Goal: Task Accomplishment & Management: Complete application form

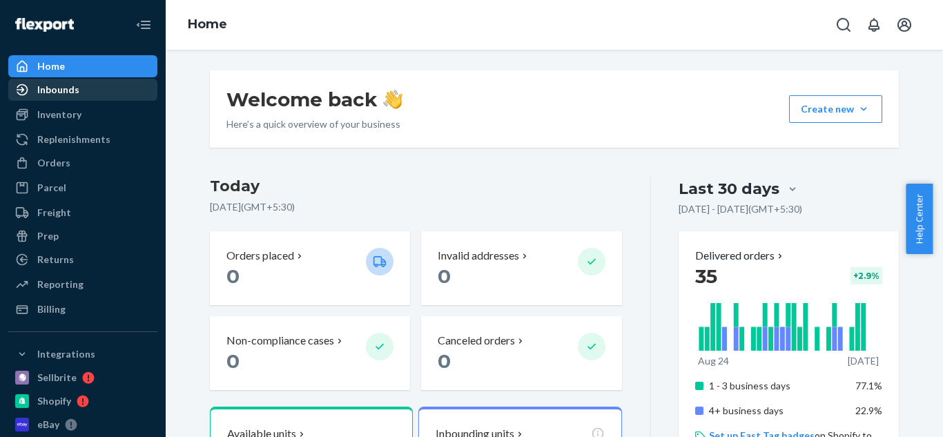
click at [80, 96] on div "Inbounds" at bounding box center [83, 89] width 146 height 19
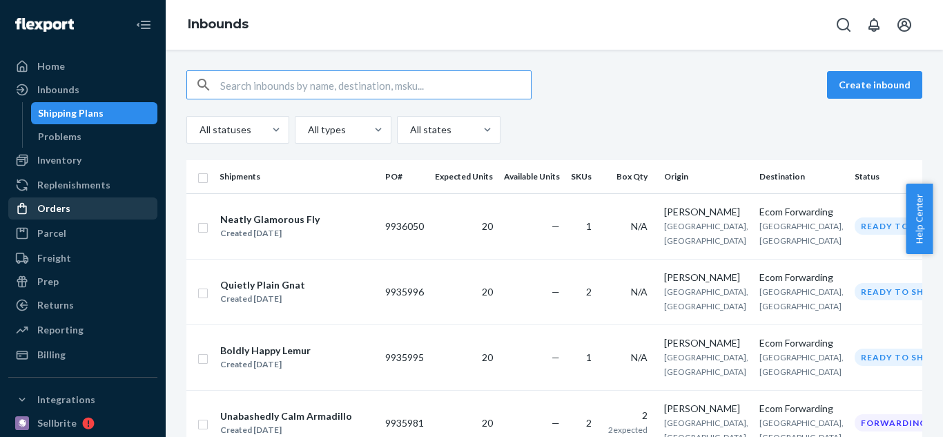
click at [67, 209] on div "Orders" at bounding box center [53, 209] width 33 height 14
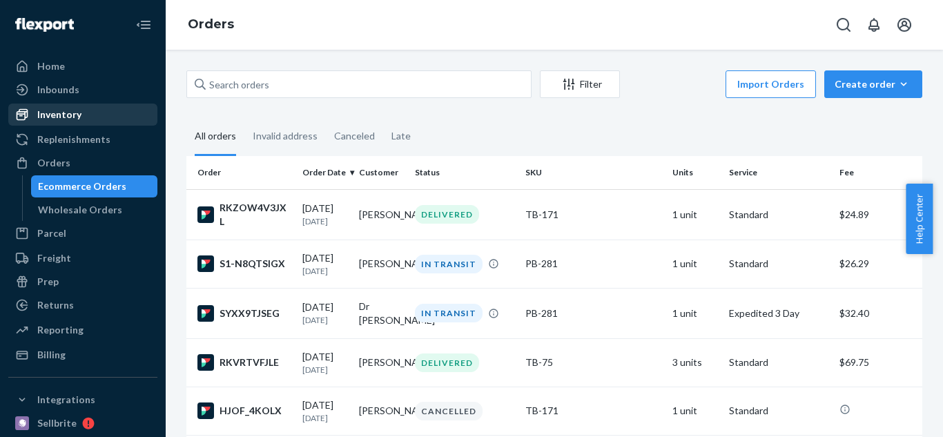
click at [61, 119] on div "Inventory" at bounding box center [59, 115] width 44 height 14
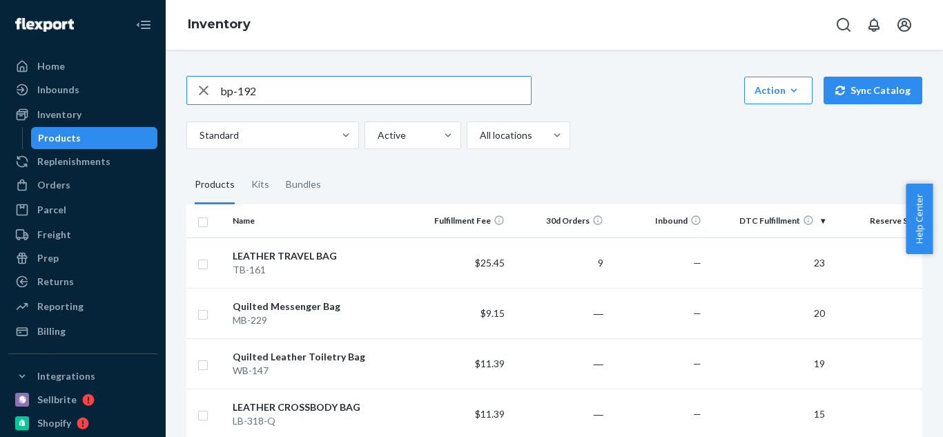
type input "bp-192"
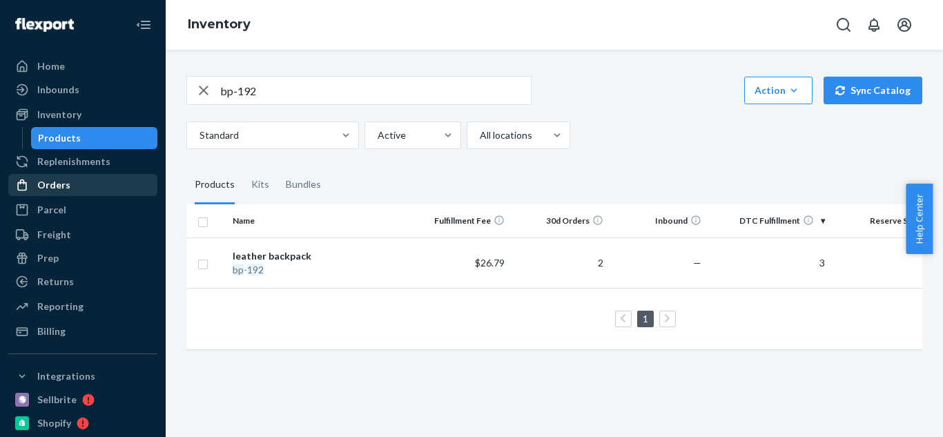
click at [76, 183] on div "Orders" at bounding box center [83, 184] width 146 height 19
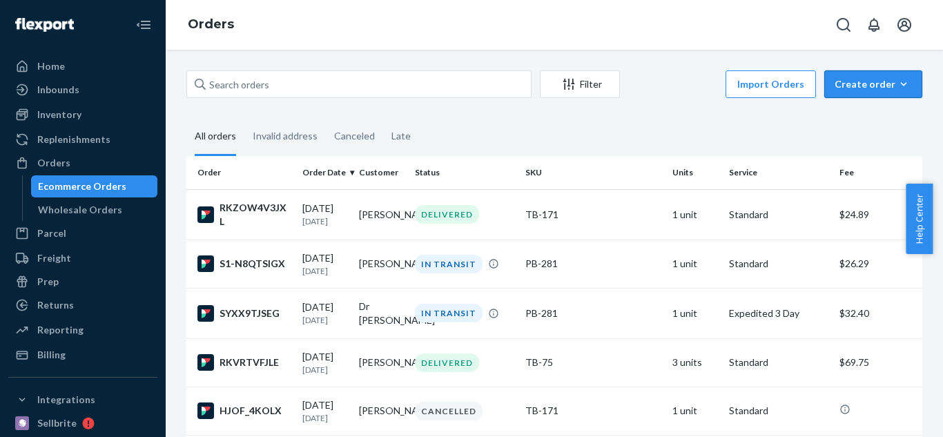
click at [901, 84] on div "Create order" at bounding box center [873, 84] width 77 height 14
click at [880, 114] on span "Ecommerce order" at bounding box center [882, 118] width 86 height 10
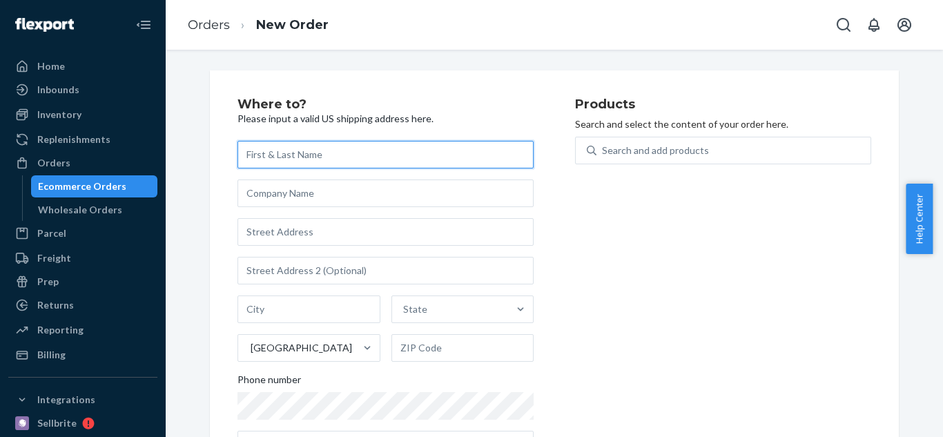
paste input "[PERSON_NAME]"
type input "[PERSON_NAME]"
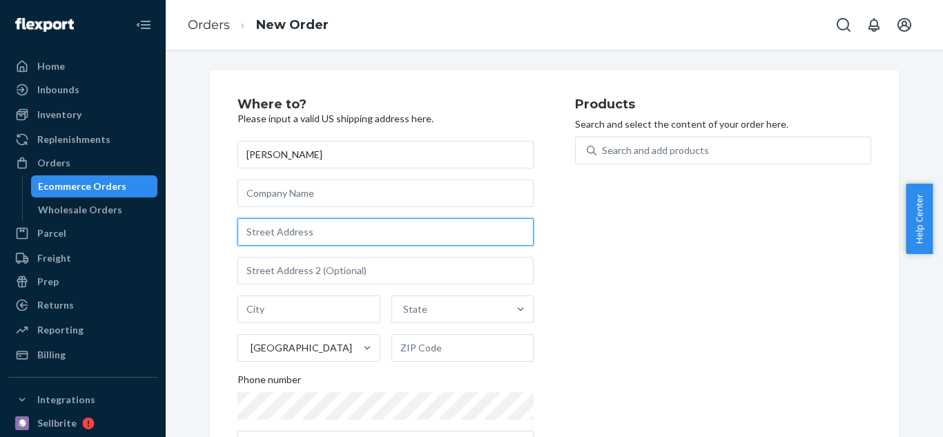
click at [375, 228] on input "text" at bounding box center [386, 232] width 296 height 28
paste input "[STREET_ADDRESS][PERSON_NAME]"
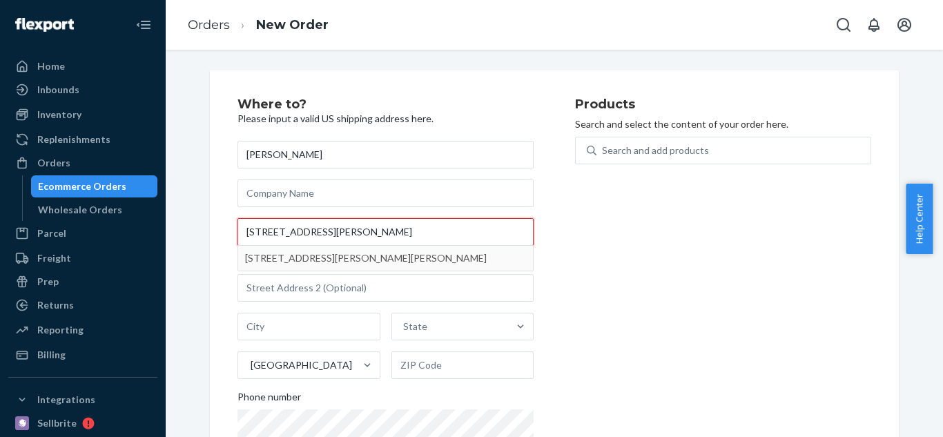
type input "[STREET_ADDRESS][PERSON_NAME]"
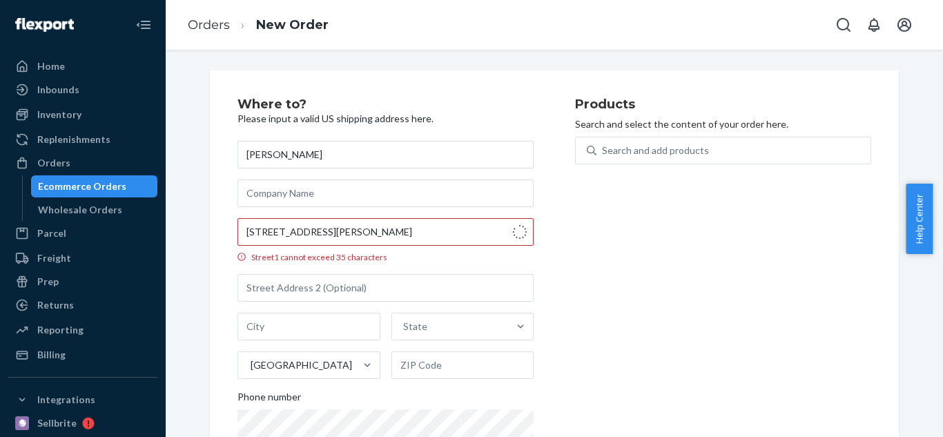
type input "b"
type input "[PERSON_NAME]"
type input "21061"
type input "[STREET_ADDRESS]"
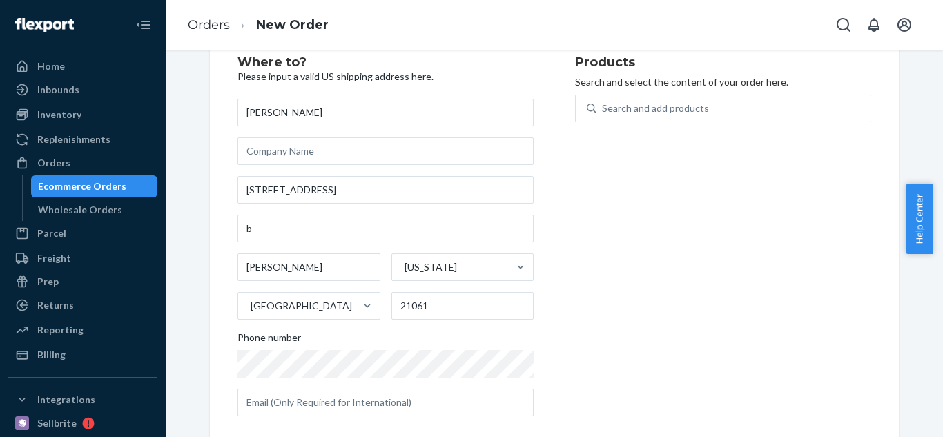
scroll to position [60, 0]
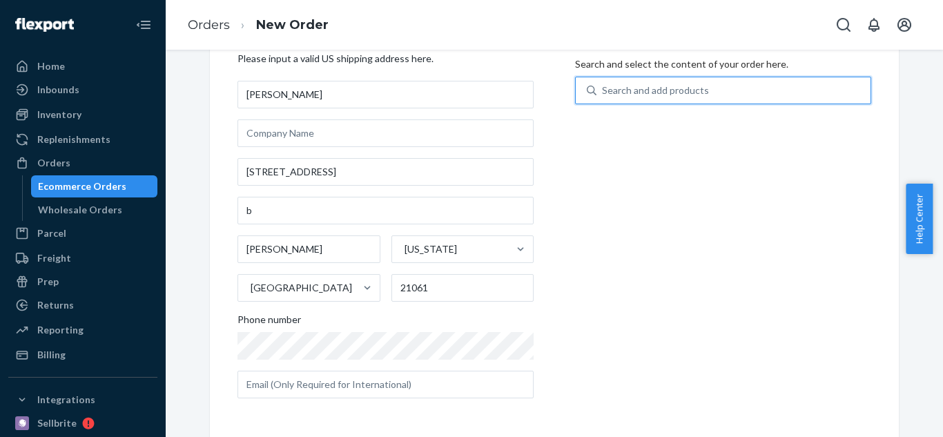
click at [642, 78] on div "Search and add products" at bounding box center [734, 90] width 274 height 25
click at [604, 84] on input "0 results available. Use Up and Down to choose options, press Enter to select t…" at bounding box center [602, 91] width 1 height 14
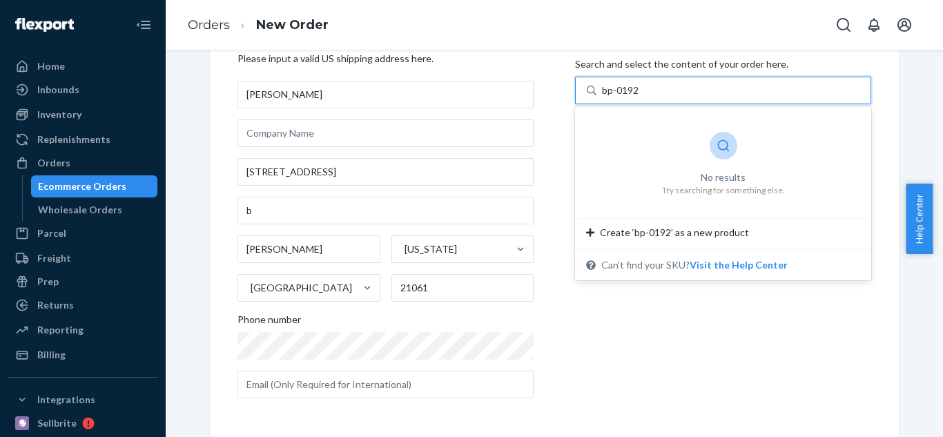
click at [613, 91] on input "bp-0192" at bounding box center [621, 91] width 38 height 14
click at [619, 94] on input "bp-0192" at bounding box center [621, 91] width 38 height 14
type input "bp-192"
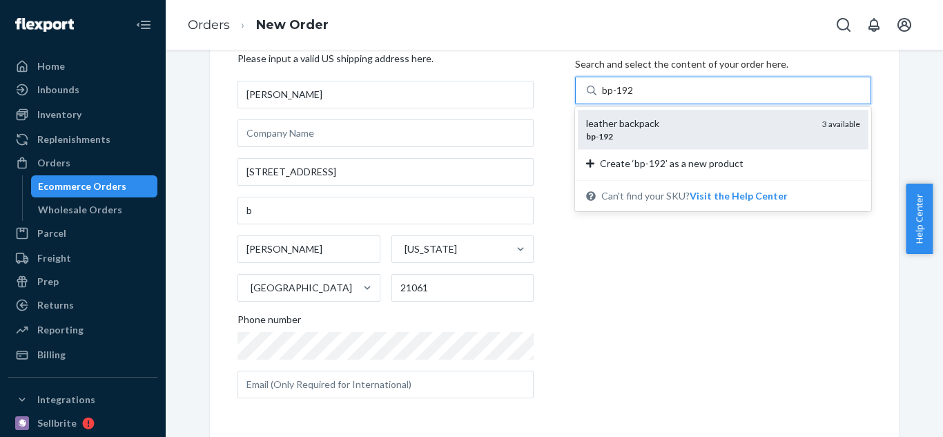
click at [677, 128] on div "leather backpack" at bounding box center [698, 124] width 225 height 14
click at [635, 97] on input "bp-192" at bounding box center [618, 91] width 32 height 14
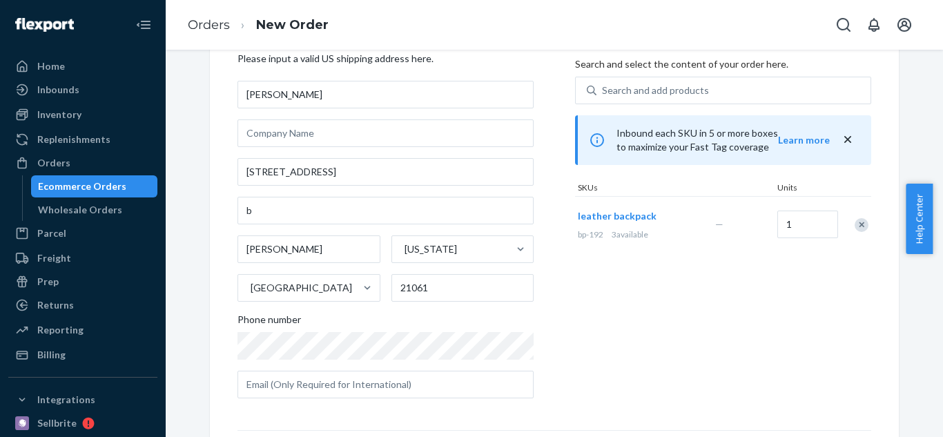
click at [845, 141] on icon "close" at bounding box center [848, 139] width 7 height 7
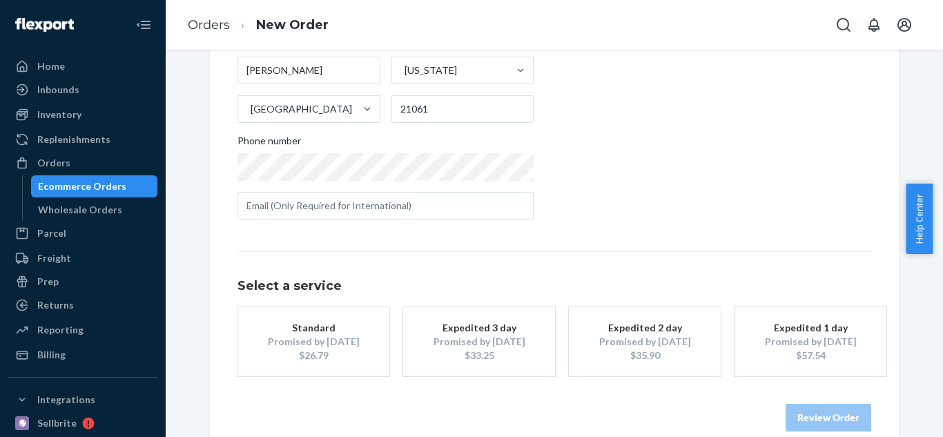
scroll to position [261, 0]
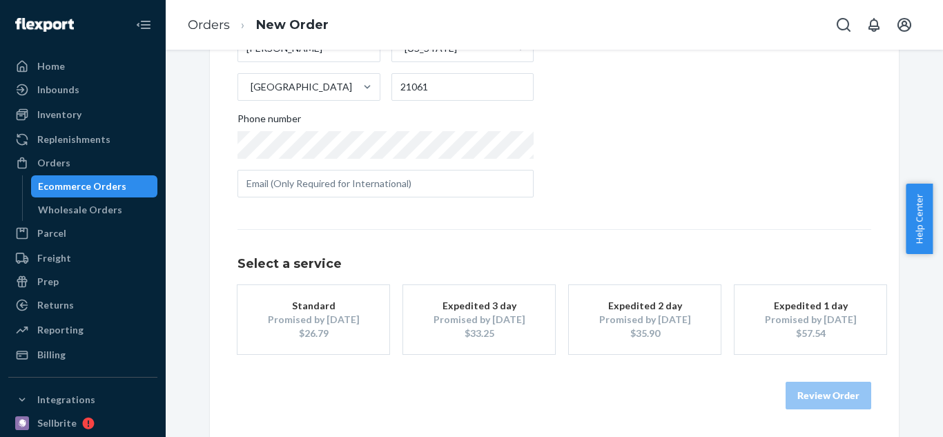
drag, startPoint x: 339, startPoint y: 324, endPoint x: 403, endPoint y: 314, distance: 64.4
click at [340, 325] on div "Promised by [DATE]" at bounding box center [313, 320] width 110 height 14
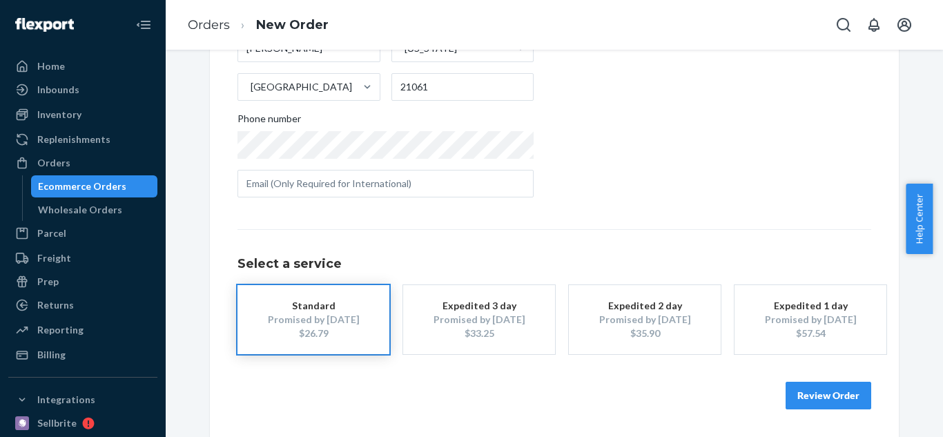
click at [851, 396] on button "Review Order" at bounding box center [829, 396] width 86 height 28
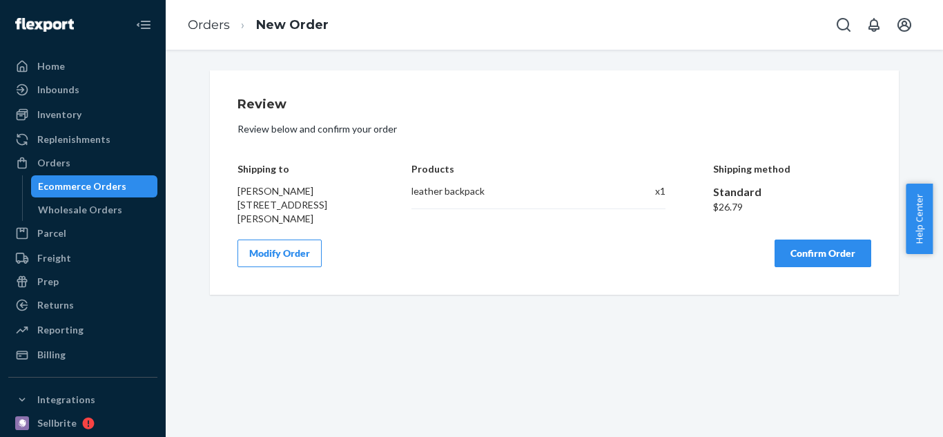
click at [810, 267] on button "Confirm Order" at bounding box center [823, 254] width 97 height 28
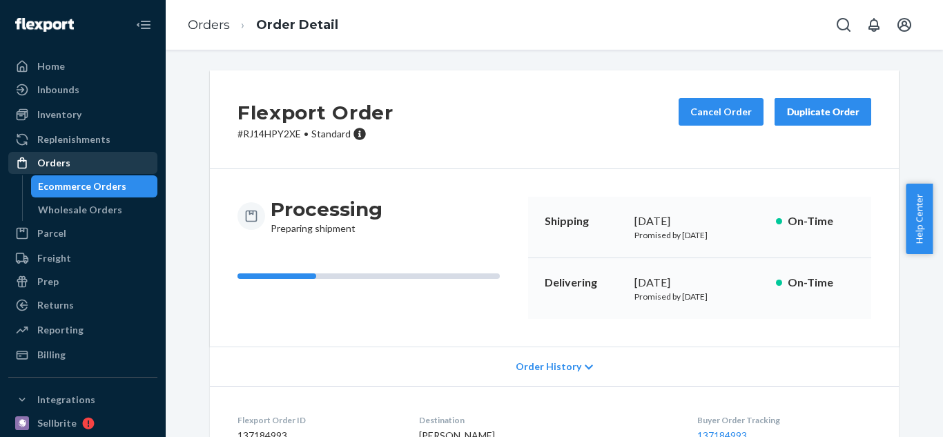
click at [79, 164] on div "Orders" at bounding box center [83, 162] width 146 height 19
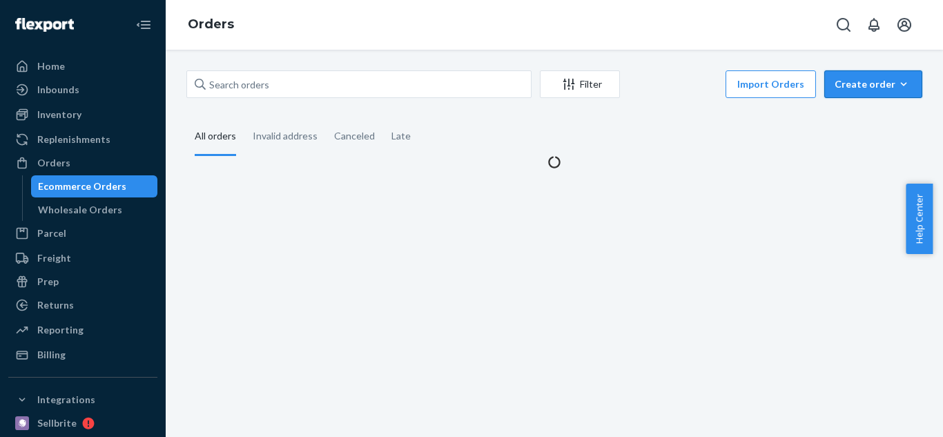
click at [875, 86] on div "Create order" at bounding box center [873, 84] width 77 height 14
click at [861, 119] on span "Ecommerce order" at bounding box center [882, 118] width 86 height 10
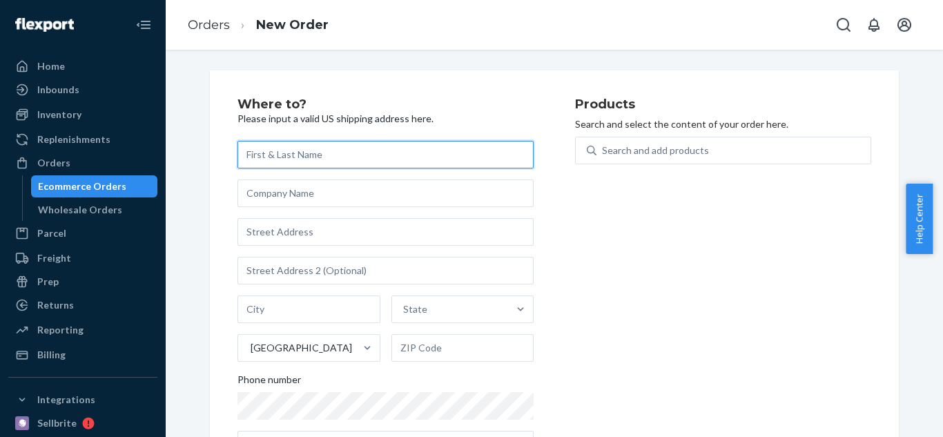
paste input "[PERSON_NAME]"
type input "[PERSON_NAME]"
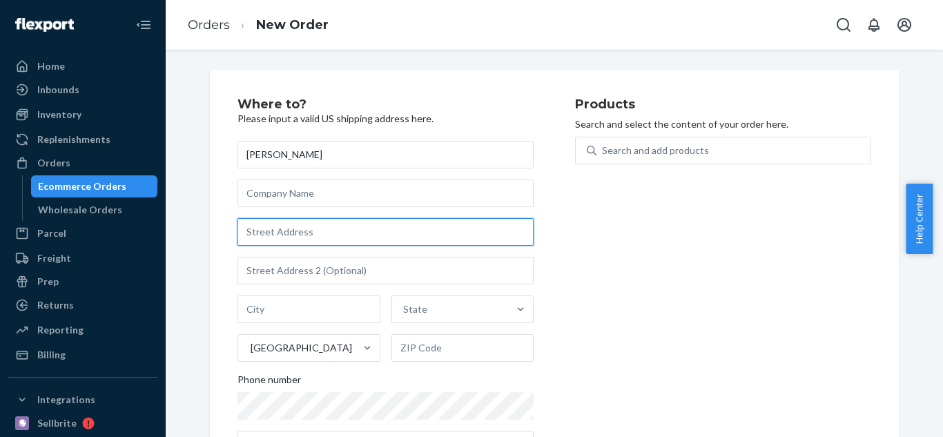
click at [352, 220] on input "text" at bounding box center [386, 232] width 296 height 28
paste input "Antiques At The Loop [STREET_ADDRESS][US_STATE]"
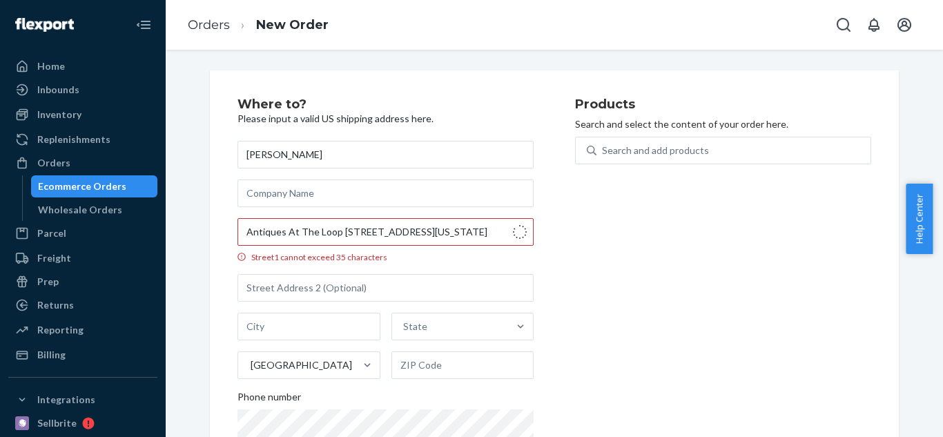
type input "[STREET_ADDRESS][US_STATE]"
type input "Mobile"
type input "36606"
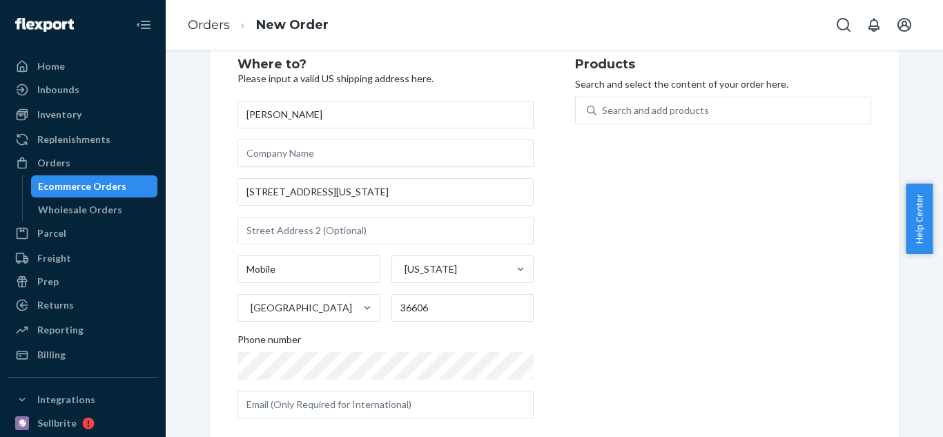
scroll to position [60, 0]
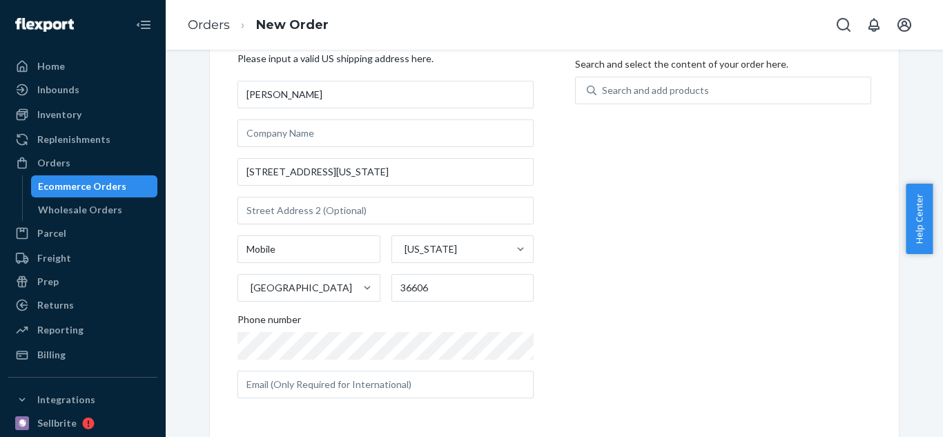
click at [631, 329] on div "Products Search and select the content of your order here. Search and add produ…" at bounding box center [723, 224] width 296 height 372
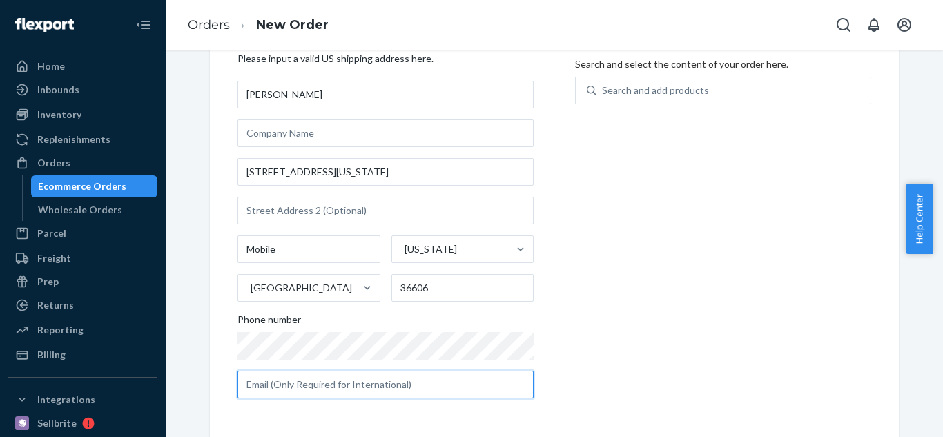
click at [358, 383] on input "text" at bounding box center [386, 385] width 296 height 28
paste input "[EMAIL_ADDRESS][DOMAIN_NAME]"
type input "[EMAIL_ADDRESS][DOMAIN_NAME]"
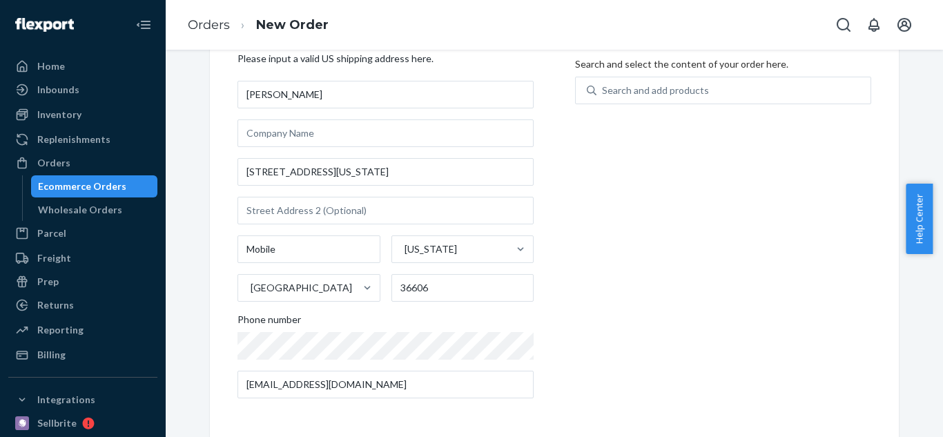
click at [575, 354] on div "Products Search and select the content of your order here. Search and add produ…" at bounding box center [723, 224] width 296 height 372
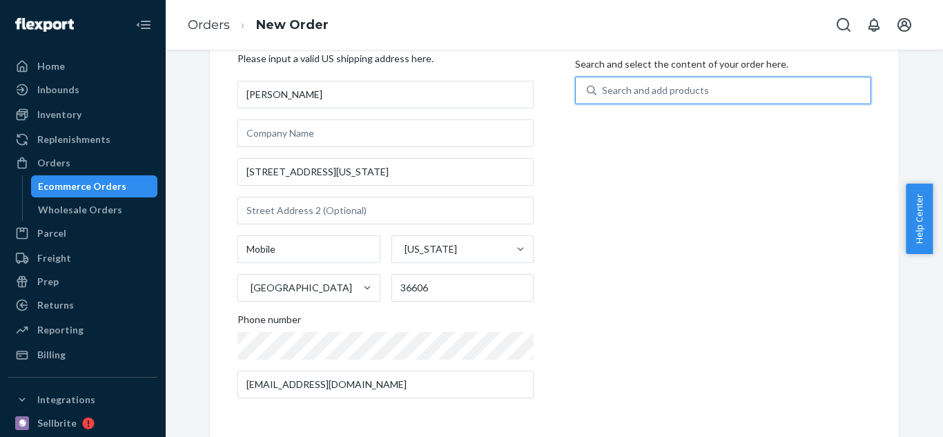
click at [614, 92] on div "Search and add products" at bounding box center [655, 91] width 107 height 14
click at [604, 92] on input "0 results available. Use Up and Down to choose options, press Enter to select t…" at bounding box center [602, 91] width 1 height 14
paste input "LW-225"
type input "LW-225"
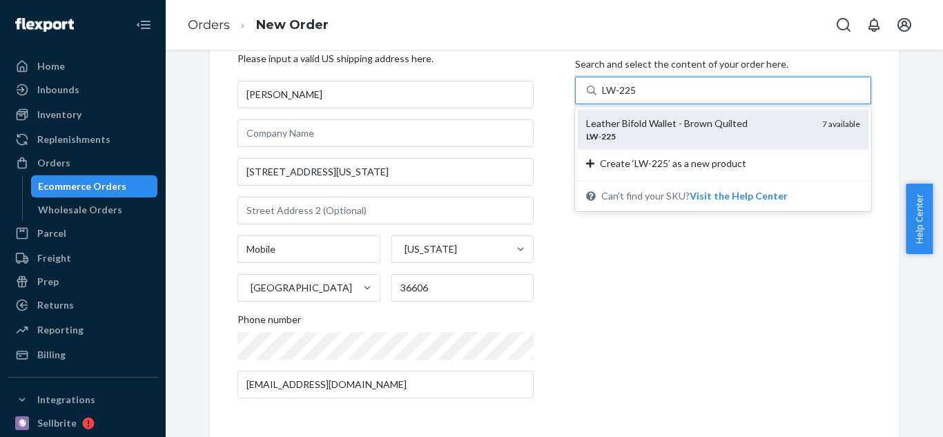
click at [663, 128] on div "Leather Bifold Wallet - Brown Quilted" at bounding box center [698, 124] width 225 height 14
click at [637, 97] on input "LW-225" at bounding box center [619, 91] width 35 height 14
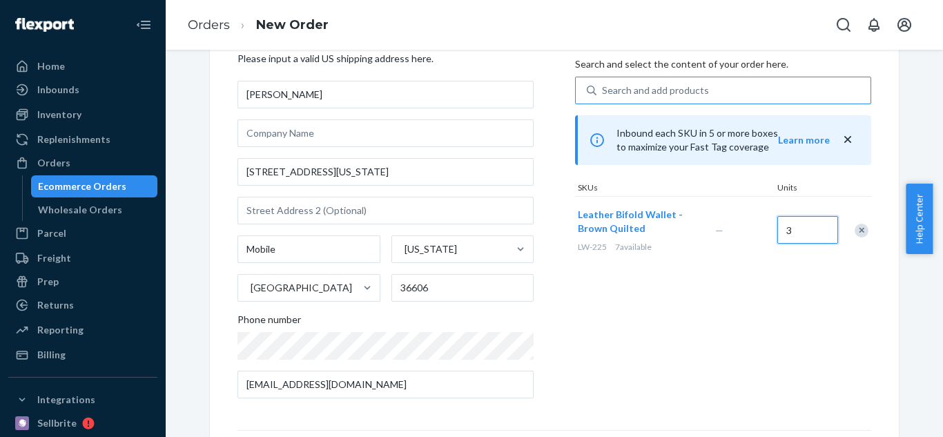
type input "3"
click at [865, 318] on div "Products Search and select the content of your order here. Search and add produ…" at bounding box center [723, 224] width 296 height 372
click at [663, 90] on div "Search and add products" at bounding box center [655, 91] width 107 height 14
click at [604, 90] on input "Search and add products" at bounding box center [602, 91] width 1 height 14
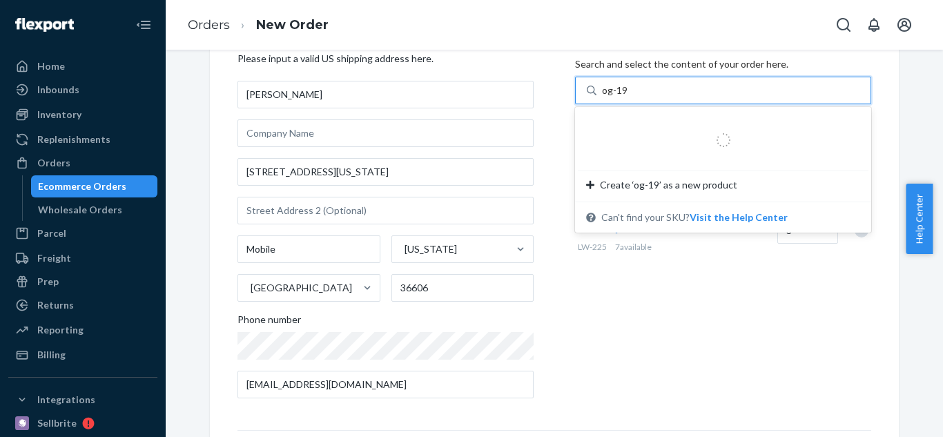
type input "og-193"
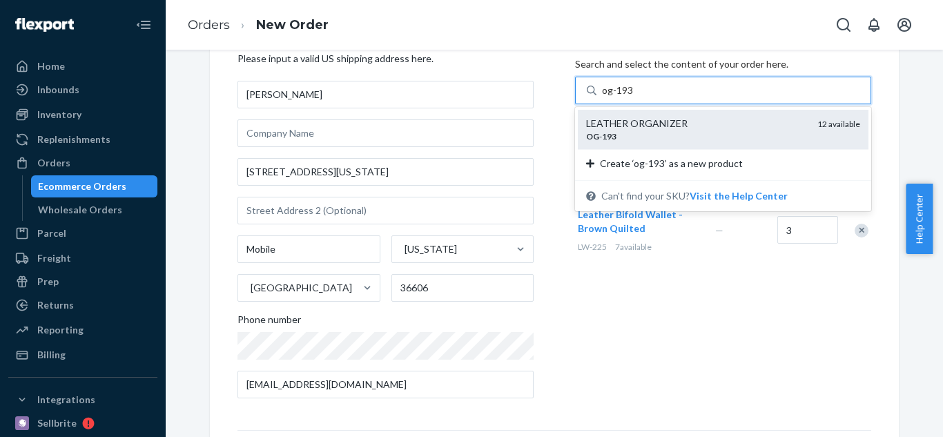
click at [684, 127] on div "LEATHER ORGANIZER" at bounding box center [696, 124] width 220 height 14
click at [634, 97] on input "og-193" at bounding box center [618, 91] width 32 height 14
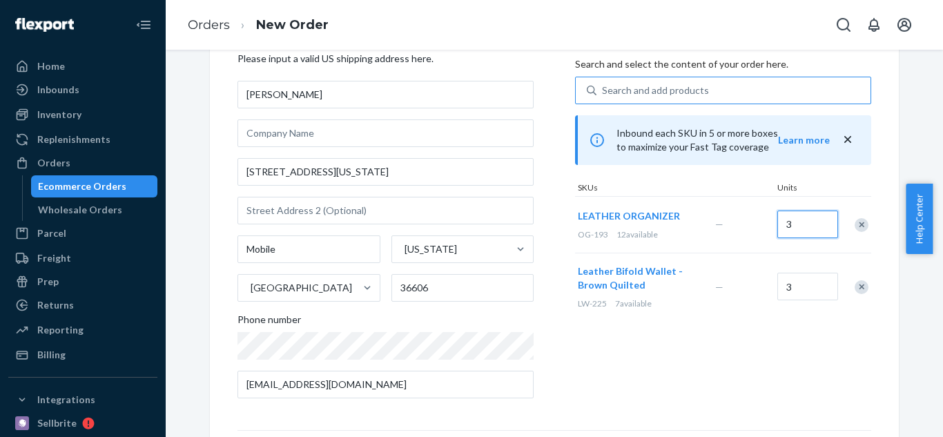
type input "3"
click at [897, 334] on div "Where to? Please input a valid US shipping address here. [PERSON_NAME] [STREET_…" at bounding box center [555, 324] width 710 height 628
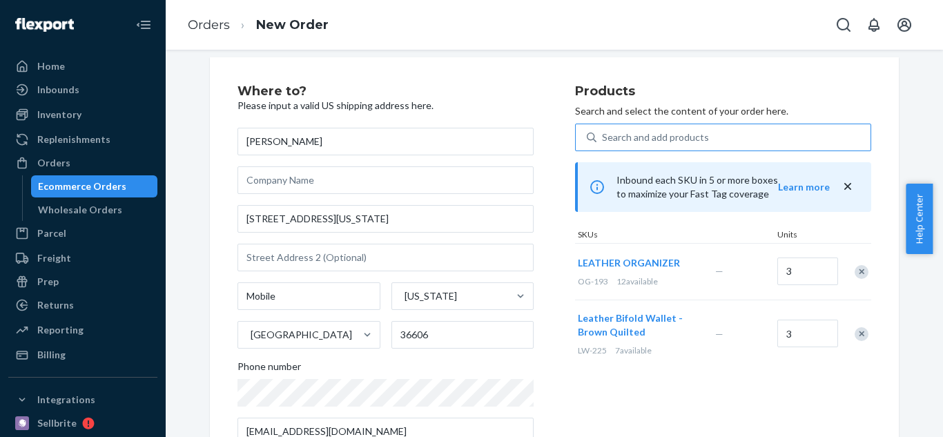
scroll to position [0, 0]
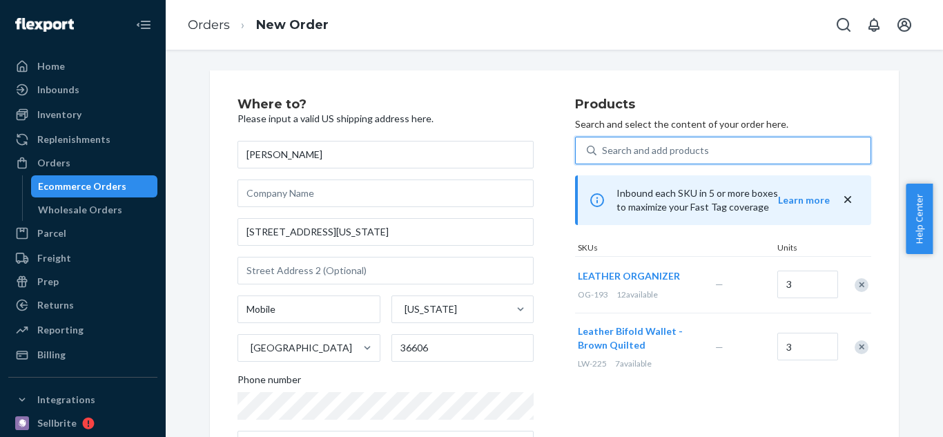
click at [624, 151] on div "Search and add products" at bounding box center [655, 151] width 107 height 14
click at [604, 151] on input "0 results available. Use Up and Down to choose options, press Enter to select t…" at bounding box center [602, 151] width 1 height 14
paste input "BP-186"
type input "BP-186"
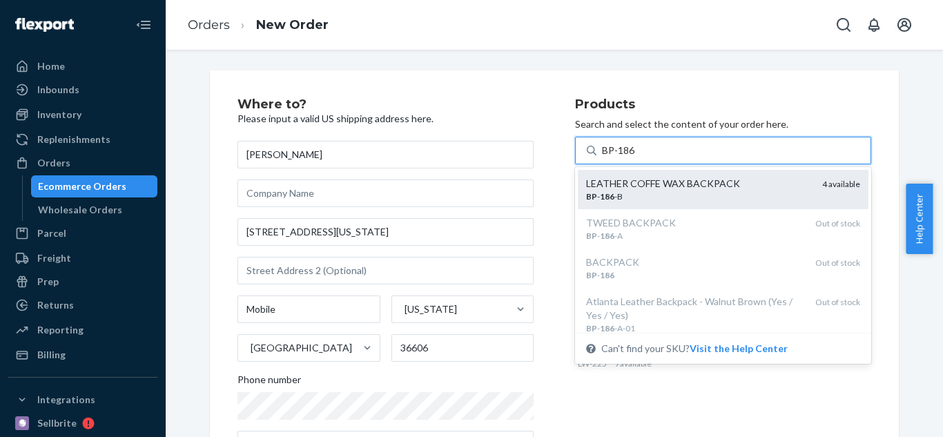
click at [738, 187] on div "LEATHER COFFE WAX BACKPACK" at bounding box center [698, 184] width 225 height 14
click at [636, 157] on input "BP-186" at bounding box center [619, 151] width 34 height 14
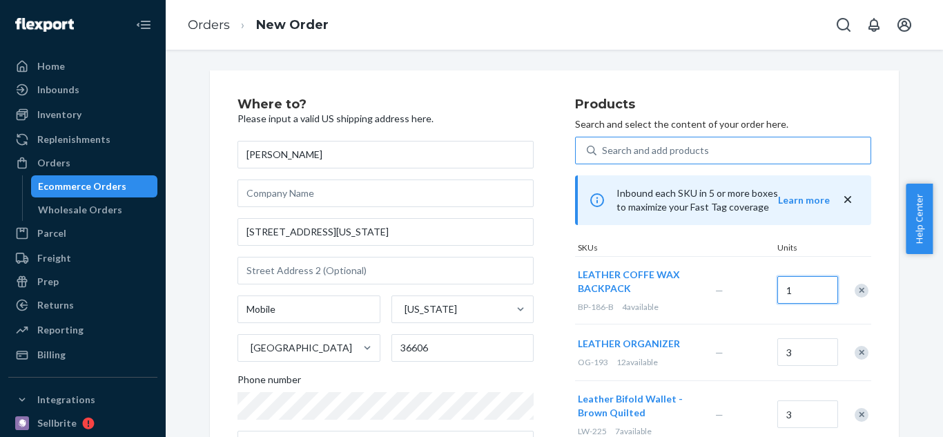
click at [726, 287] on div "LEATHER COFFE WAX BACKPACK BP-186-B 4 available — 1" at bounding box center [723, 290] width 296 height 68
drag, startPoint x: 793, startPoint y: 291, endPoint x: 745, endPoint y: 283, distance: 48.4
click at [745, 283] on div "LEATHER COFFE WAX BACKPACK BP-186-B 4 available — 1" at bounding box center [723, 290] width 296 height 68
type input "3"
click at [908, 323] on div "Where to? Please input a valid US shipping address here. [PERSON_NAME] [STREET_…" at bounding box center [554, 384] width 757 height 628
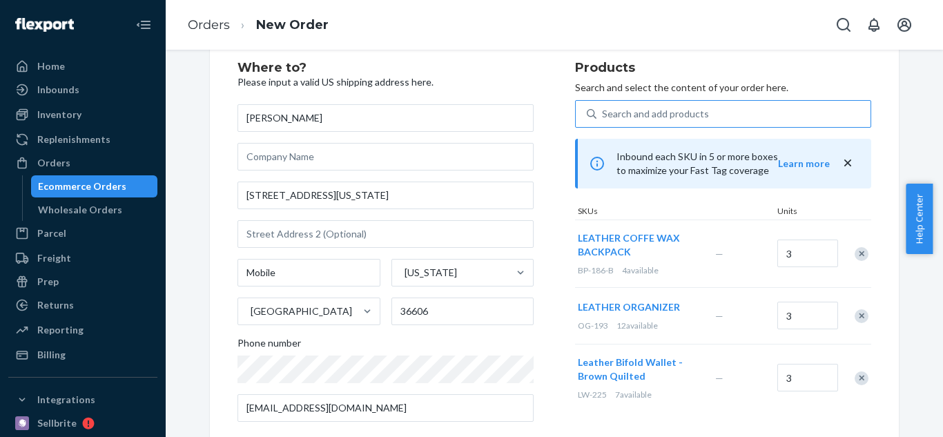
scroll to position [69, 0]
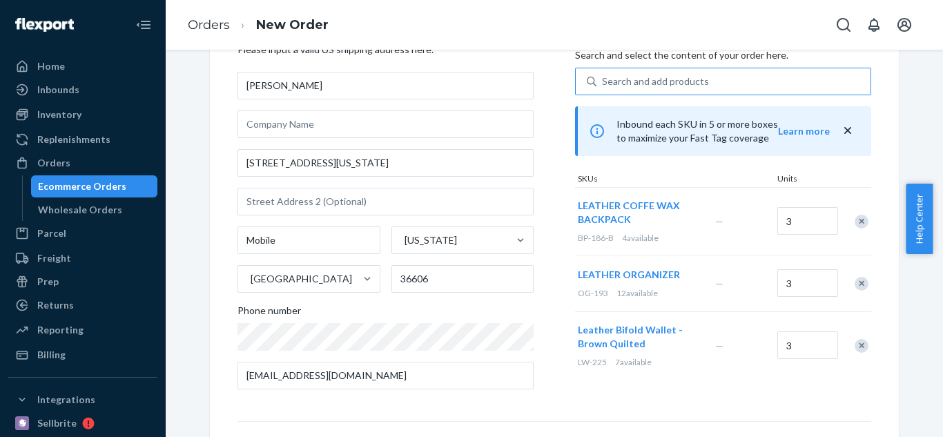
click at [846, 127] on icon "close" at bounding box center [848, 131] width 14 height 14
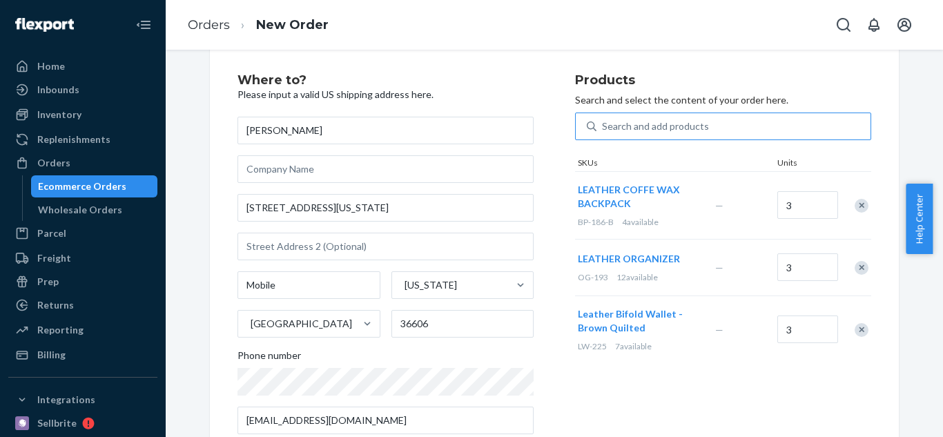
scroll to position [0, 0]
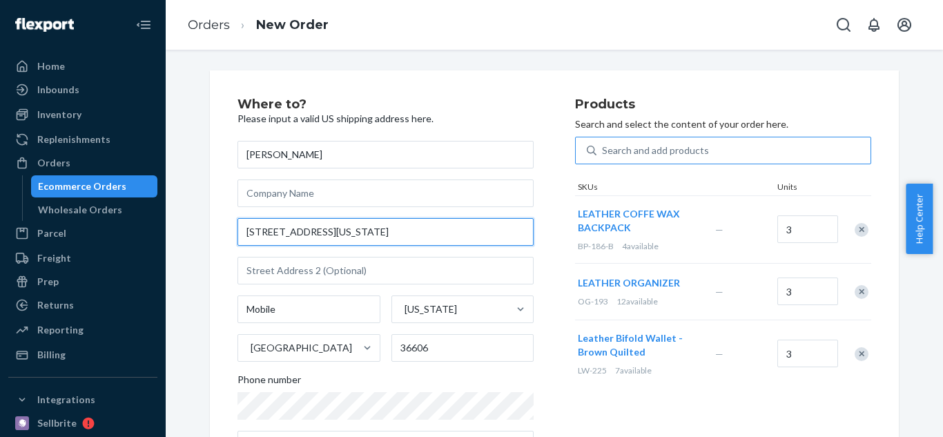
click at [242, 232] on input "[STREET_ADDRESS][US_STATE]" at bounding box center [386, 232] width 296 height 28
paste input "Antiques At The Loop"
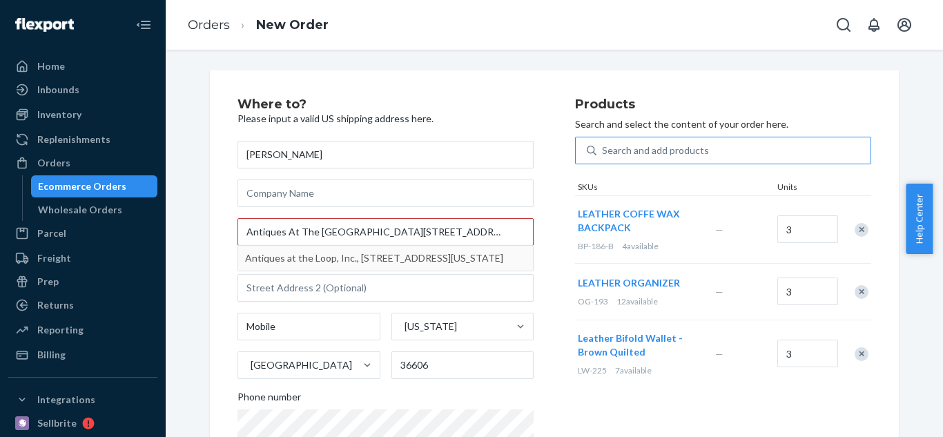
click at [210, 237] on div "Where to? Please input a valid US shipping address here. [PERSON_NAME] Antiques…" at bounding box center [554, 292] width 689 height 444
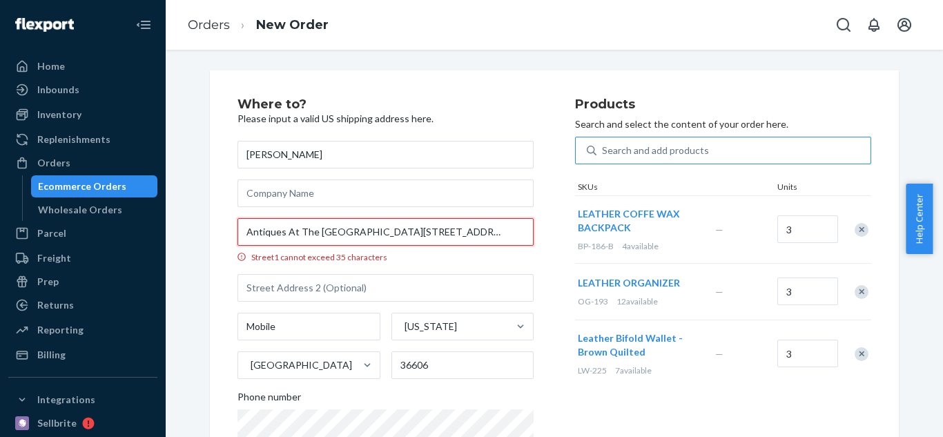
click at [346, 233] on input "Antiques At The [GEOGRAPHIC_DATA][STREET_ADDRESS][US_STATE]" at bounding box center [386, 232] width 296 height 28
click at [349, 233] on input "Antiques At The [GEOGRAPHIC_DATA][STREET_ADDRESS][US_STATE]" at bounding box center [386, 232] width 296 height 28
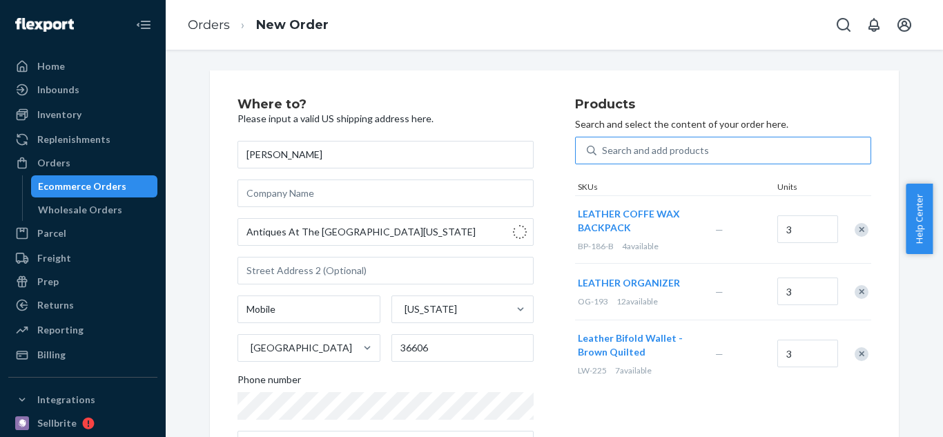
type input "[STREET_ADDRESS][US_STATE]"
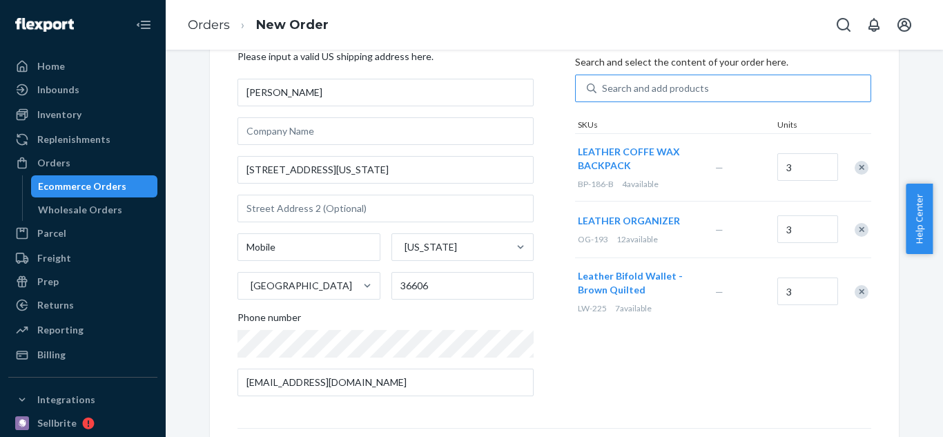
scroll to position [54, 0]
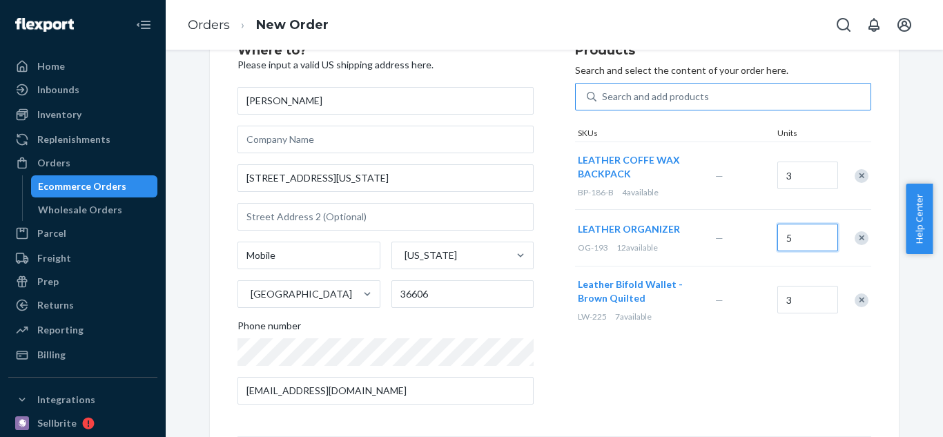
type input "5"
click at [887, 310] on div "Where to? Please input a valid US shipping address here. [PERSON_NAME] [STREET_…" at bounding box center [554, 331] width 689 height 628
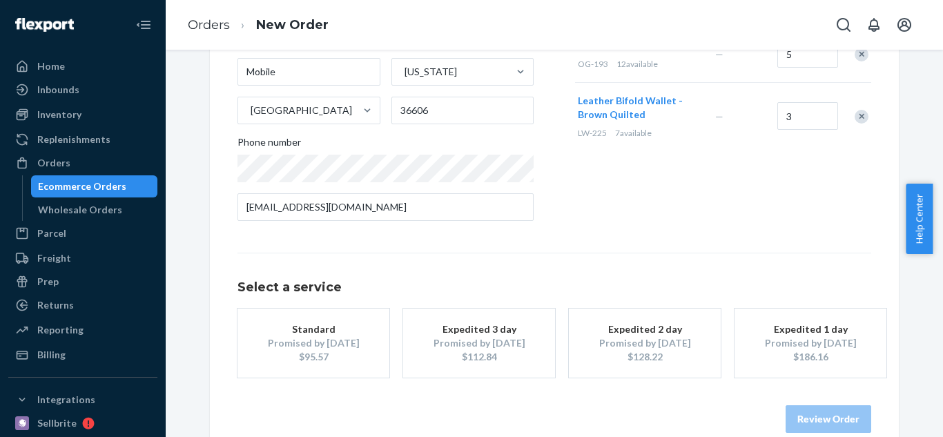
scroll to position [261, 0]
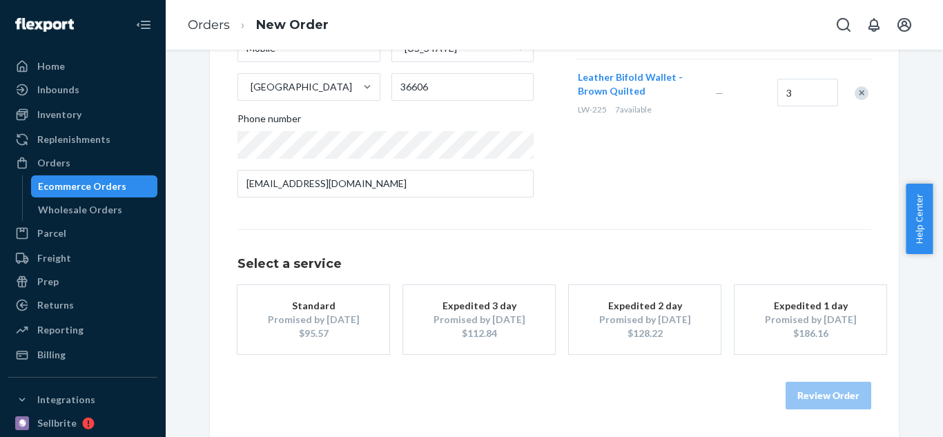
click at [478, 320] on div "Promised by [DATE]" at bounding box center [479, 320] width 110 height 14
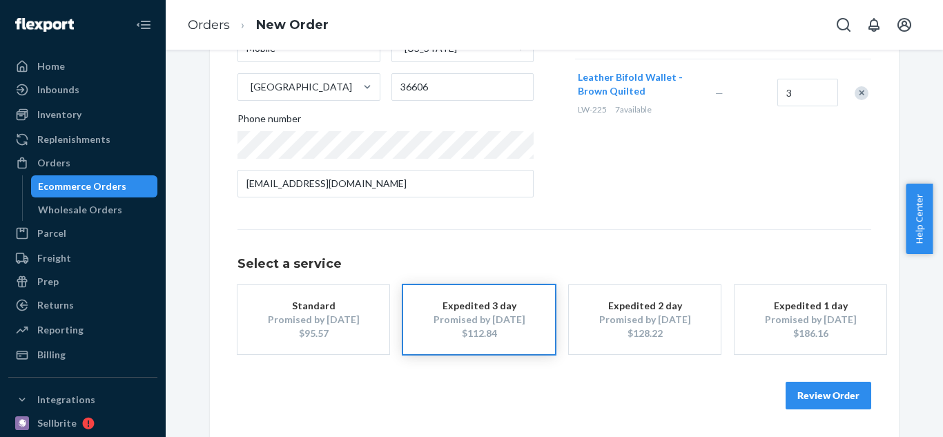
click at [831, 401] on button "Review Order" at bounding box center [829, 396] width 86 height 28
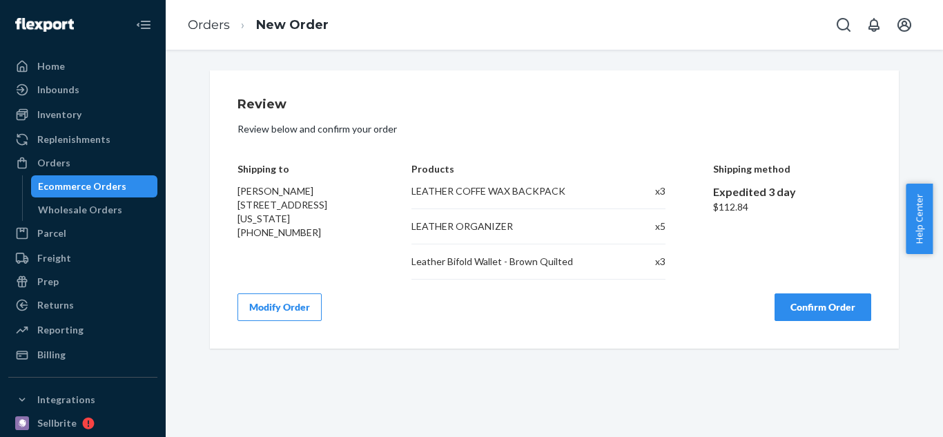
click at [807, 301] on button "Confirm Order" at bounding box center [823, 307] width 97 height 28
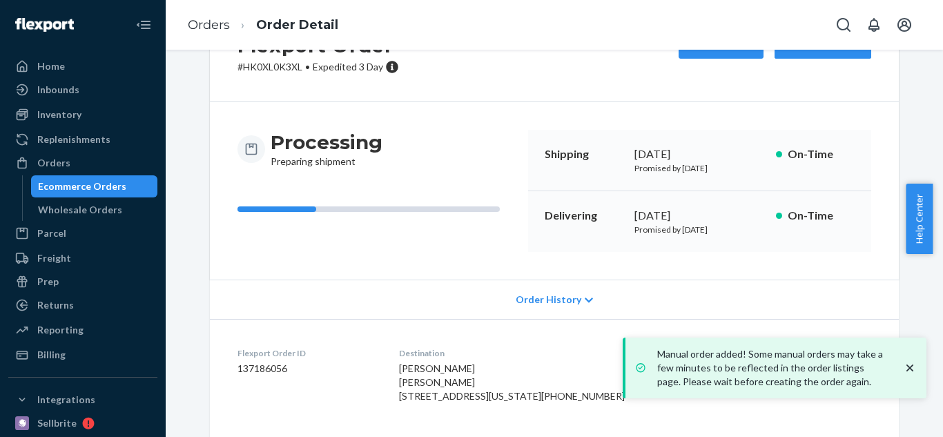
scroll to position [138, 0]
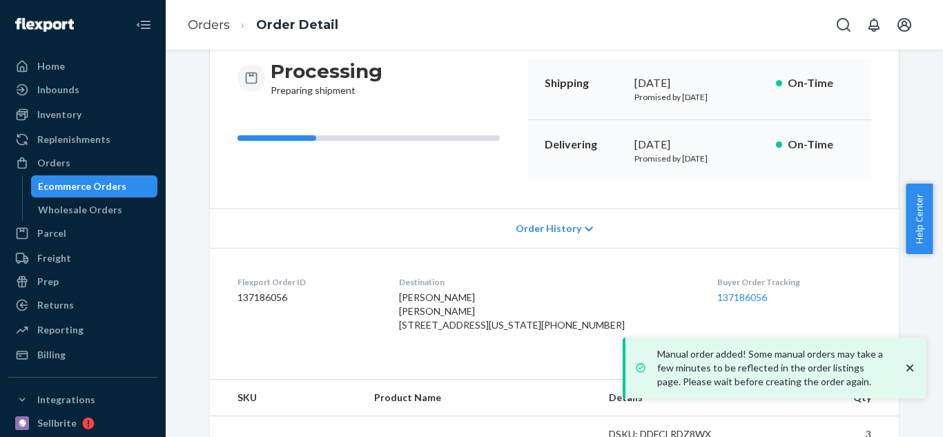
click at [912, 366] on icon "close toast" at bounding box center [910, 368] width 7 height 7
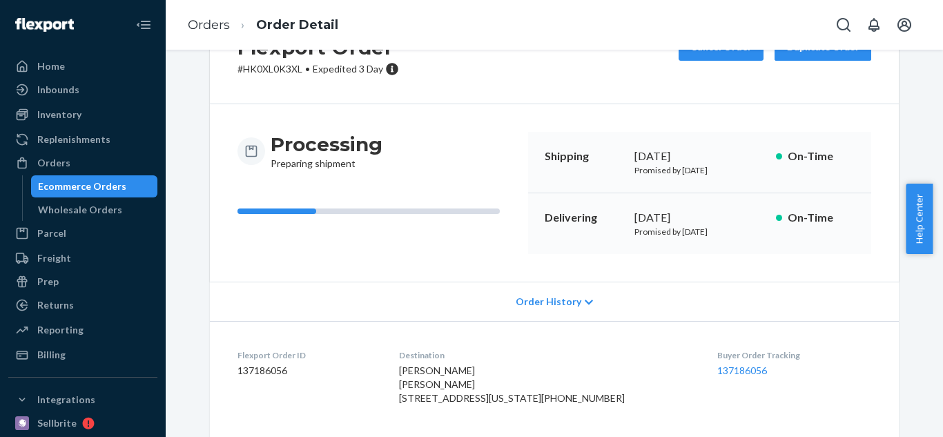
scroll to position [0, 0]
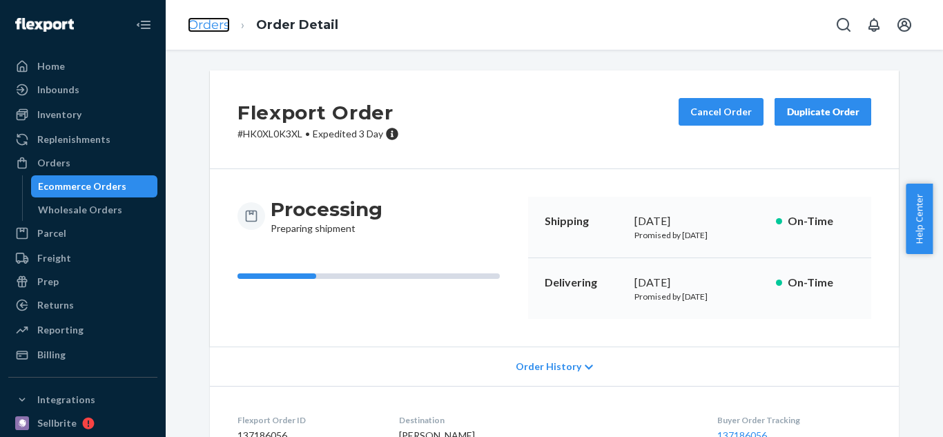
click at [215, 27] on link "Orders" at bounding box center [209, 24] width 42 height 15
